Goal: Information Seeking & Learning: Find specific fact

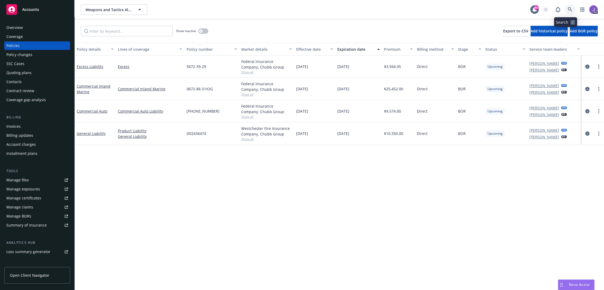
click at [568, 10] on icon at bounding box center [570, 9] width 5 height 5
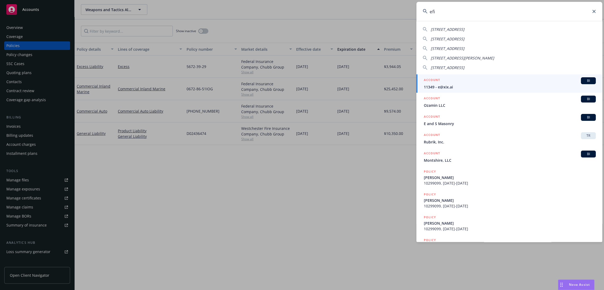
type input "efin"
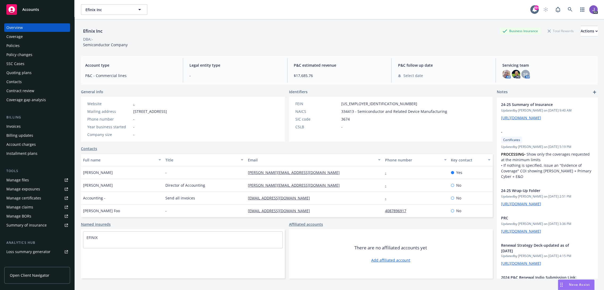
click at [32, 43] on div "Policies" at bounding box center [37, 45] width 62 height 8
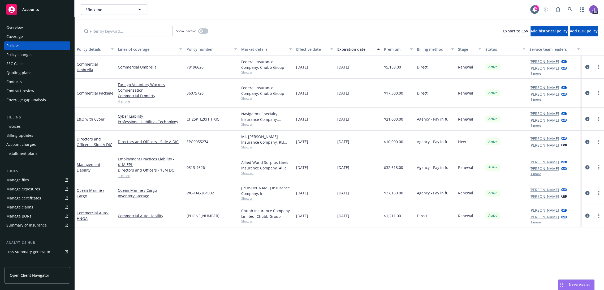
click at [309, 29] on div "Show inactive Export to CSV Add historical policy Add BOR policy" at bounding box center [339, 30] width 529 height 23
click at [127, 177] on link "1 more" at bounding box center [150, 176] width 64 height 6
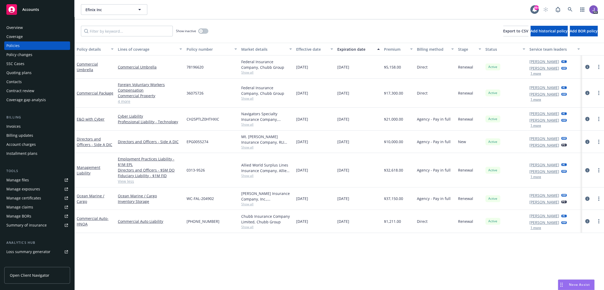
click at [127, 99] on link "4 more" at bounding box center [150, 101] width 64 height 6
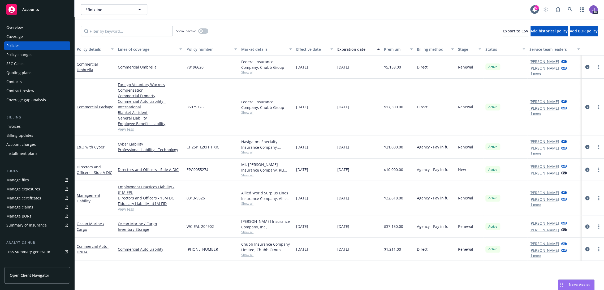
click at [248, 152] on span "Show all" at bounding box center [266, 152] width 51 height 5
click at [206, 128] on div "36075726" at bounding box center [211, 107] width 55 height 57
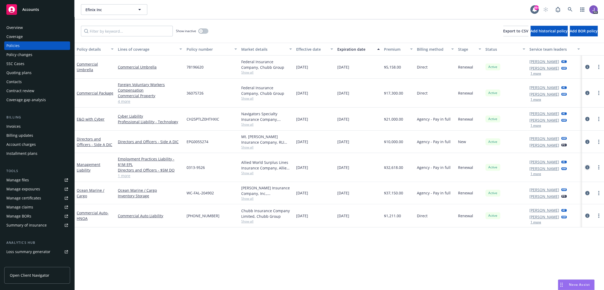
click at [585, 166] on icon "circleInformation" at bounding box center [587, 167] width 4 height 4
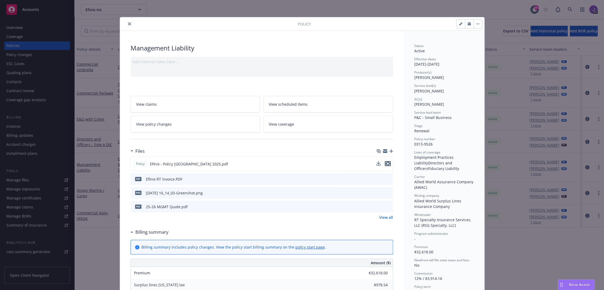
click at [386, 163] on icon "preview file" at bounding box center [387, 164] width 5 height 4
click at [128, 23] on icon "close" at bounding box center [129, 23] width 3 height 3
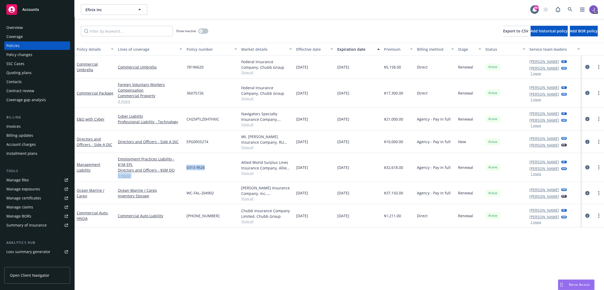
drag, startPoint x: 209, startPoint y: 166, endPoint x: 182, endPoint y: 168, distance: 26.9
click at [182, 168] on div "Management Liability Employment Practices Liability - $1M EPL Directors and Off…" at bounding box center [339, 167] width 529 height 29
click at [197, 174] on div "0313-9526" at bounding box center [211, 167] width 55 height 29
drag, startPoint x: 206, startPoint y: 169, endPoint x: 186, endPoint y: 167, distance: 20.5
click at [186, 167] on div "0313-9526" at bounding box center [211, 167] width 55 height 29
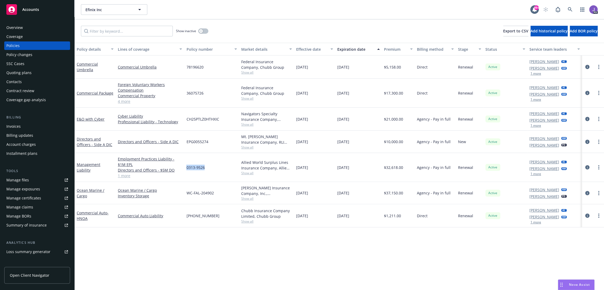
copy span "0313-9526"
click at [244, 173] on span "Show all" at bounding box center [266, 173] width 51 height 5
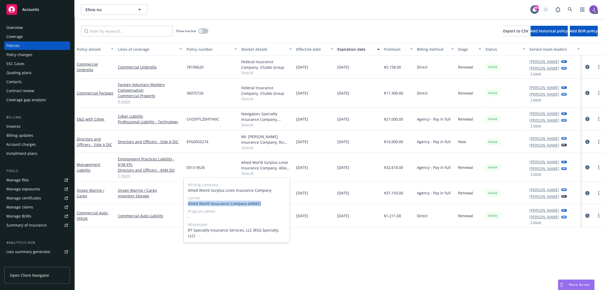
drag, startPoint x: 265, startPoint y: 203, endPoint x: 187, endPoint y: 205, distance: 78.6
click at [187, 205] on div "Writing company Allied World Surplus Lines Insurance Company Carrier Allied Wor…" at bounding box center [237, 210] width 106 height 65
copy span "Allied World Assurance Company (AWAC)"
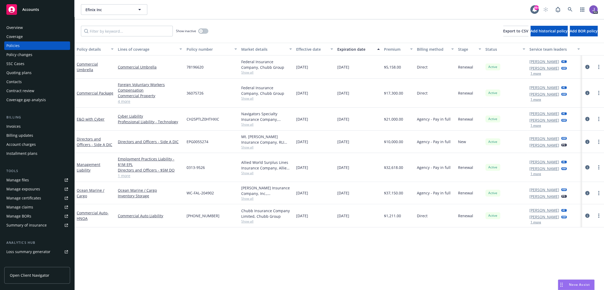
click at [204, 98] on div "36075726" at bounding box center [211, 93] width 55 height 29
drag, startPoint x: 204, startPoint y: 166, endPoint x: 183, endPoint y: 166, distance: 20.2
click at [184, 166] on div "0313-9526" at bounding box center [211, 167] width 55 height 29
copy span "0313-9526"
click at [246, 124] on span "Show all" at bounding box center [266, 124] width 51 height 5
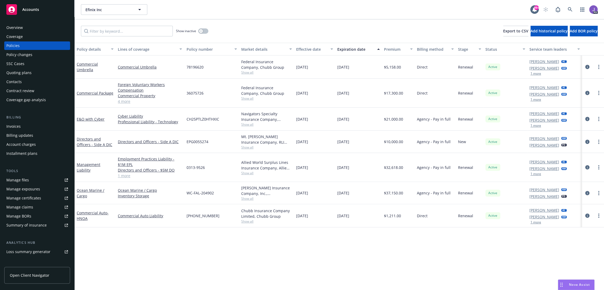
click at [229, 122] on div "CH25PTLZ0HTHXIC" at bounding box center [211, 118] width 55 height 23
click at [585, 120] on icon "circleInformation" at bounding box center [587, 119] width 4 height 4
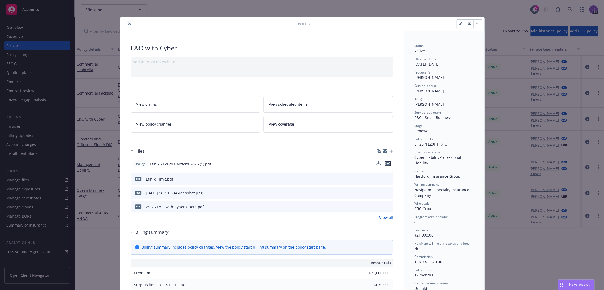
click at [385, 163] on icon "preview file" at bounding box center [387, 164] width 5 height 4
drag, startPoint x: 127, startPoint y: 24, endPoint x: 130, endPoint y: 31, distance: 7.9
click at [128, 24] on icon "close" at bounding box center [129, 23] width 3 height 3
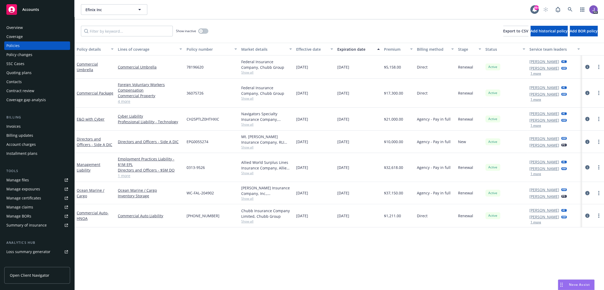
click at [248, 174] on span "Show all" at bounding box center [266, 173] width 51 height 5
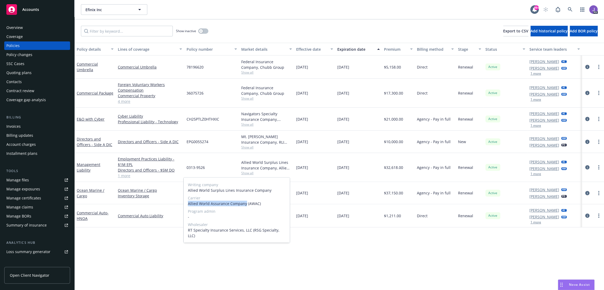
drag, startPoint x: 188, startPoint y: 204, endPoint x: 244, endPoint y: 205, distance: 56.3
click at [244, 205] on span "Allied World Assurance Company (AWAC)" at bounding box center [237, 204] width 98 height 6
copy span "Allied World Assurance Company"
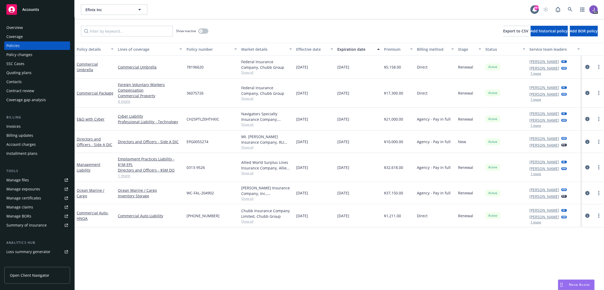
click at [247, 120] on div "Navigators Specialty Insurance Company, Hartford Insurance Group, CRC Group" at bounding box center [266, 116] width 51 height 11
click at [246, 123] on span "Show all" at bounding box center [266, 124] width 51 height 5
click at [301, 249] on div "Policy details Lines of coverage Policy number Market details Effective date Ex…" at bounding box center [339, 166] width 529 height 247
